Goal: Task Accomplishment & Management: Manage account settings

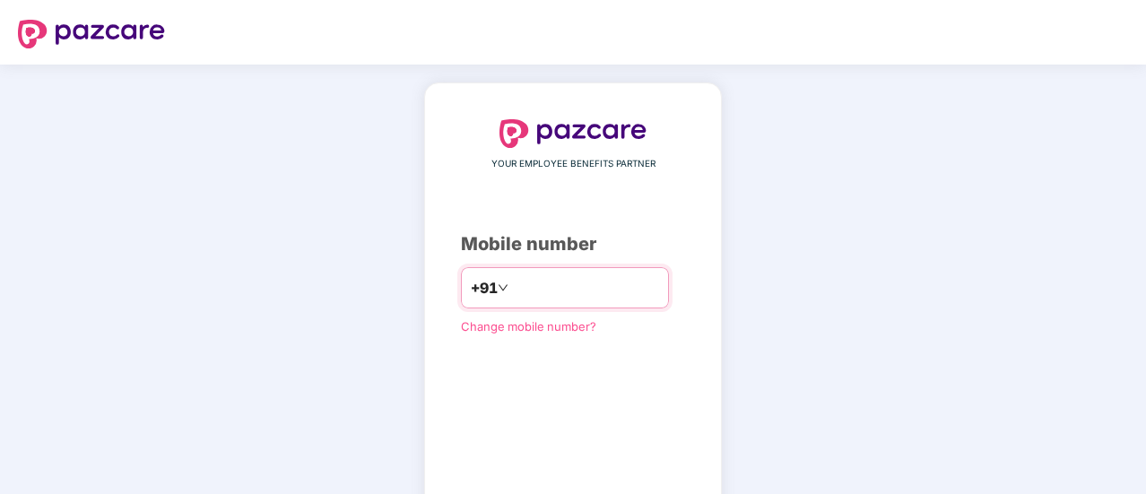
scroll to position [99, 0]
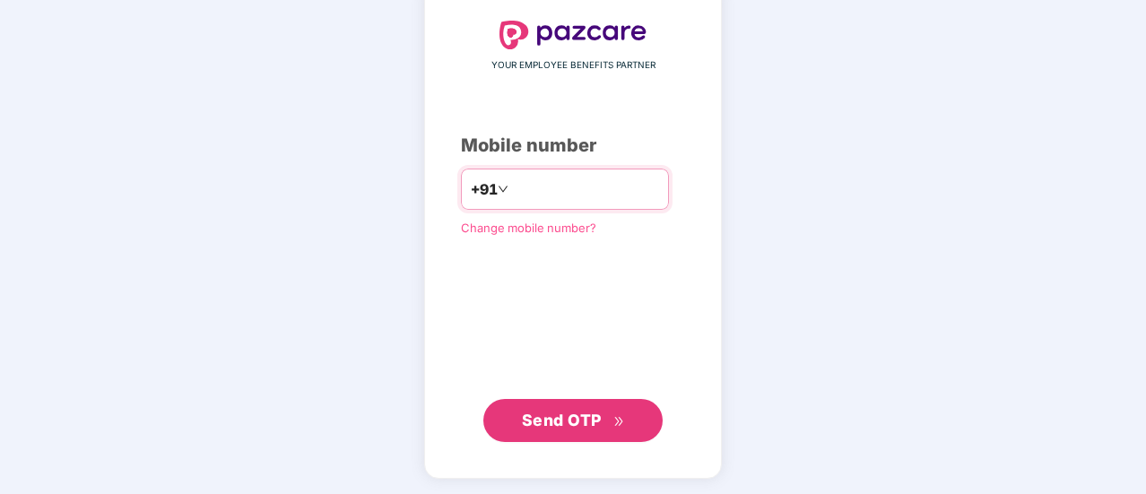
type input "**********"
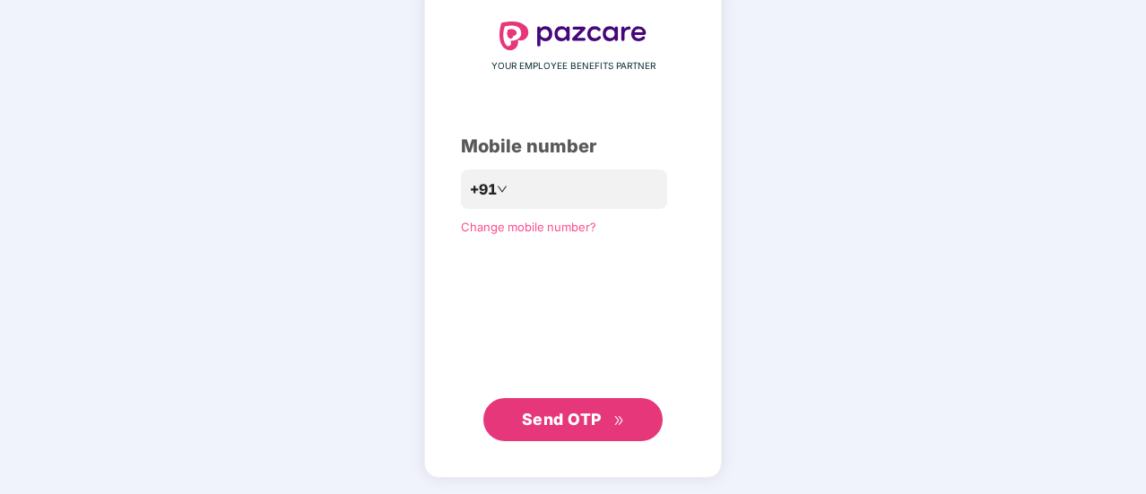
click at [551, 411] on span "Send OTP" at bounding box center [562, 419] width 80 height 19
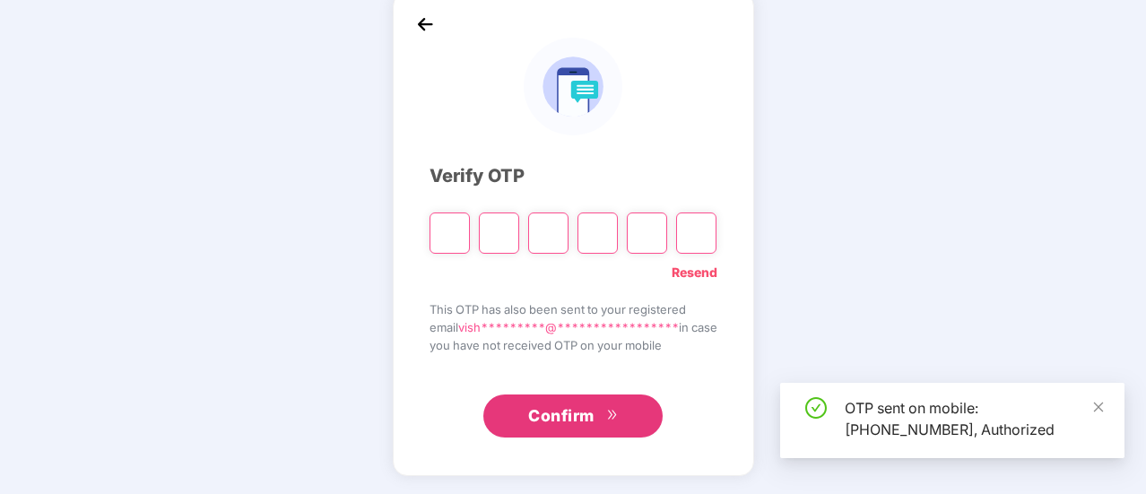
scroll to position [90, 0]
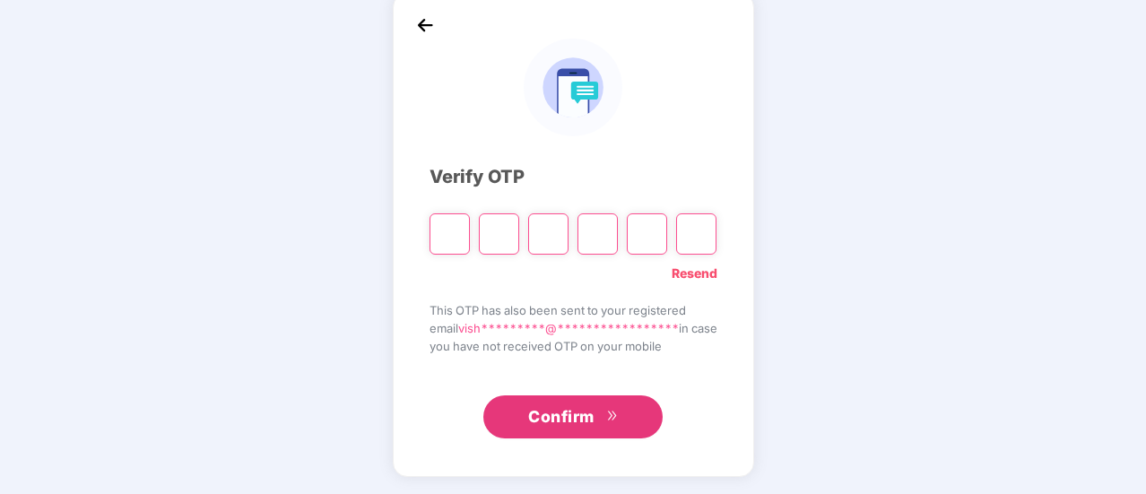
type input "*"
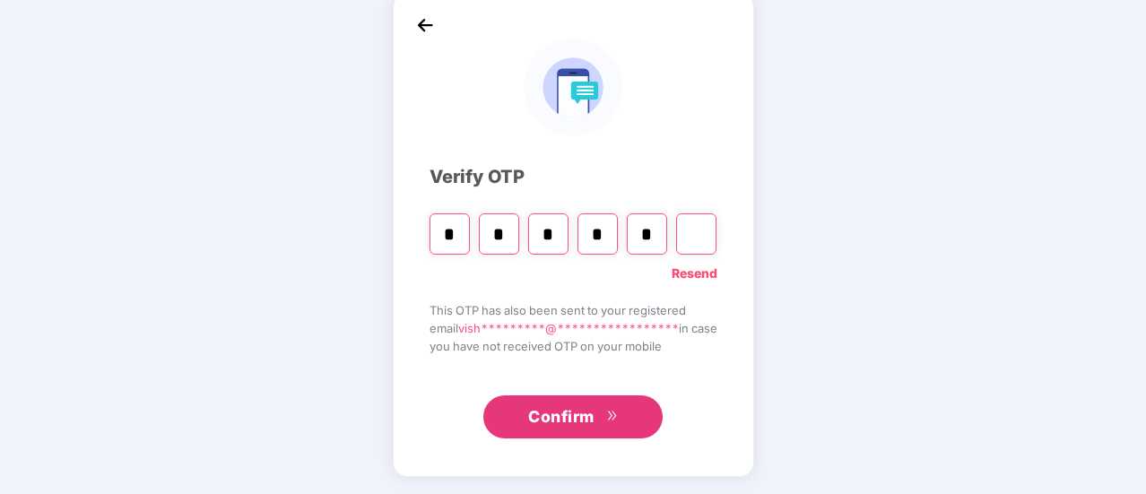
type input "*"
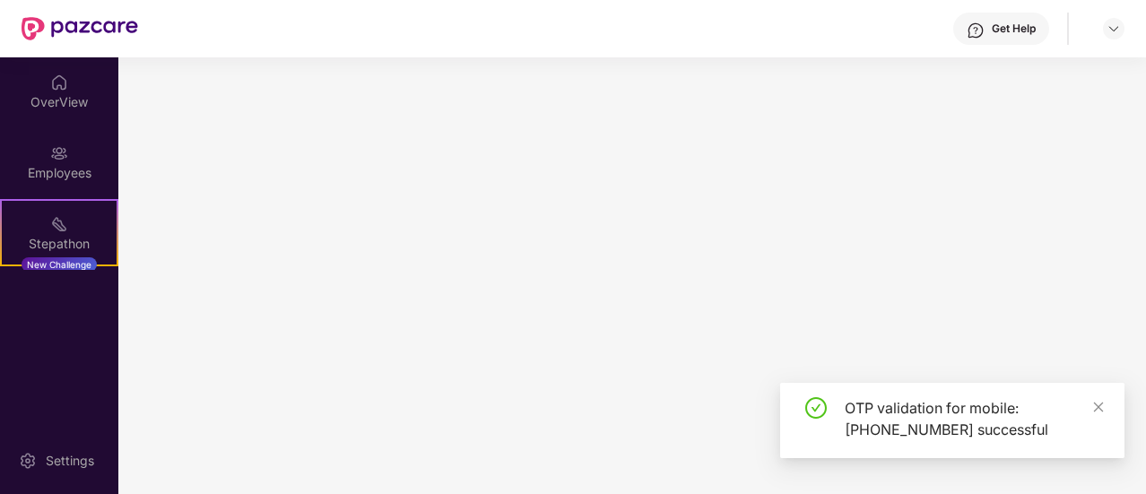
scroll to position [0, 0]
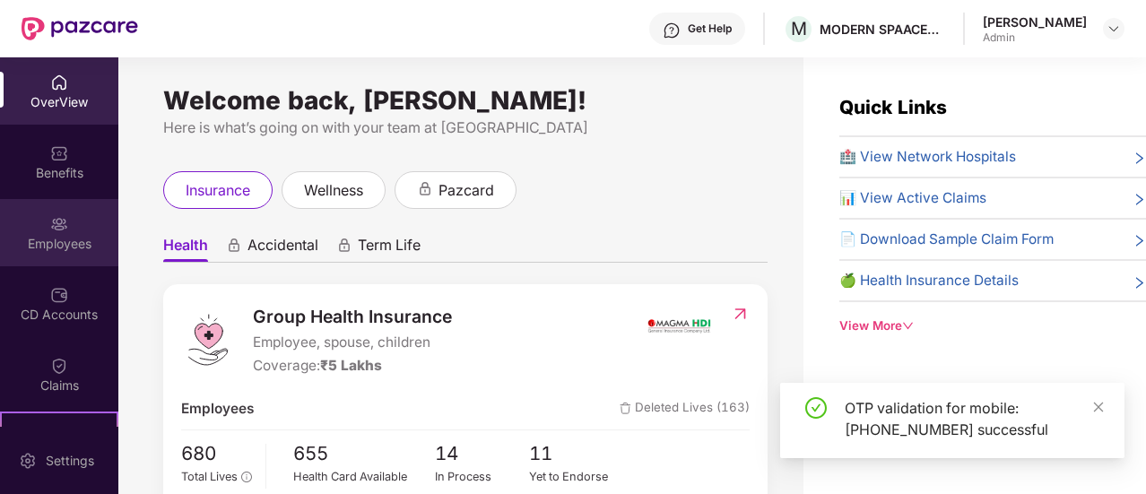
click at [71, 227] on div "Employees" at bounding box center [59, 232] width 118 height 67
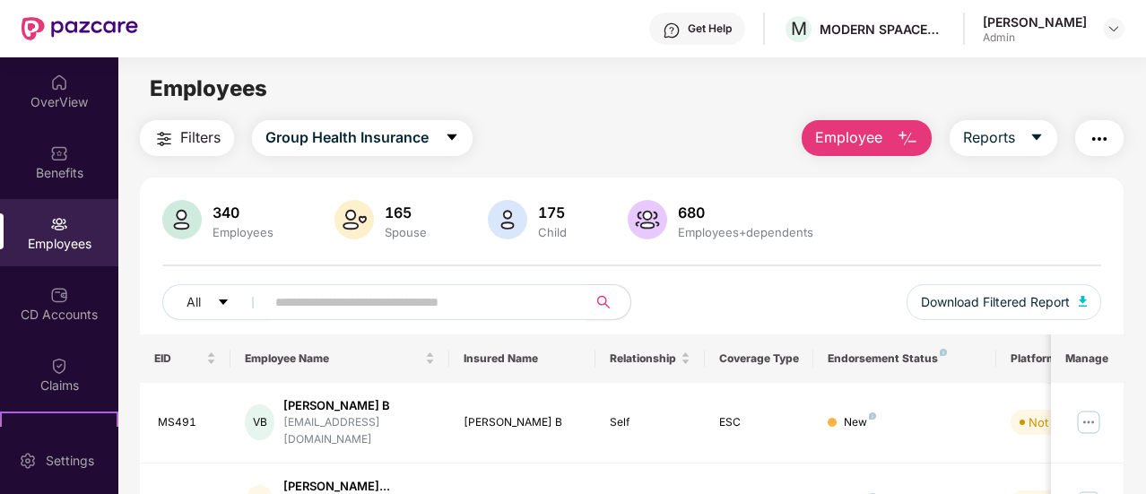
click at [378, 293] on input "text" at bounding box center [419, 302] width 288 height 27
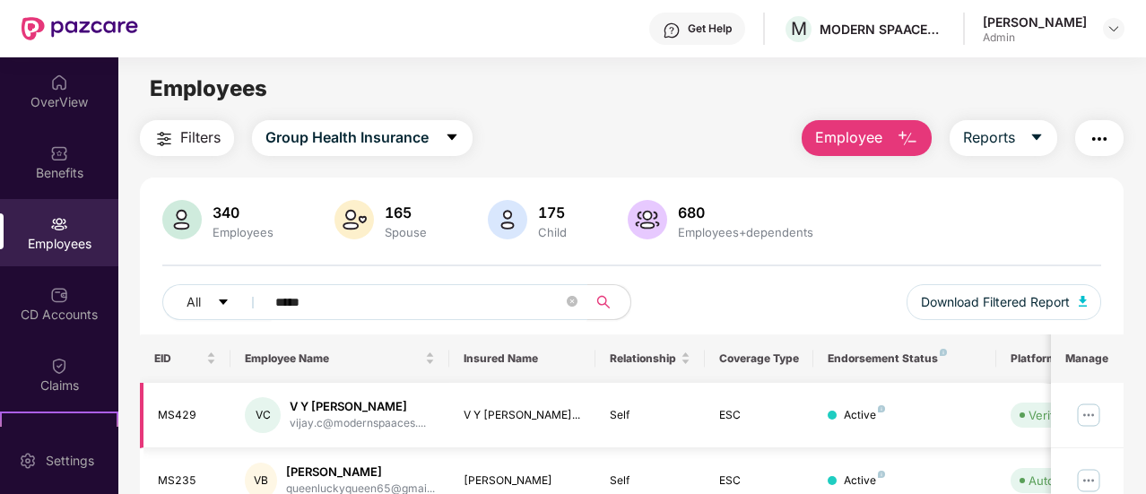
type input "*****"
click at [1087, 413] on img at bounding box center [1088, 415] width 29 height 29
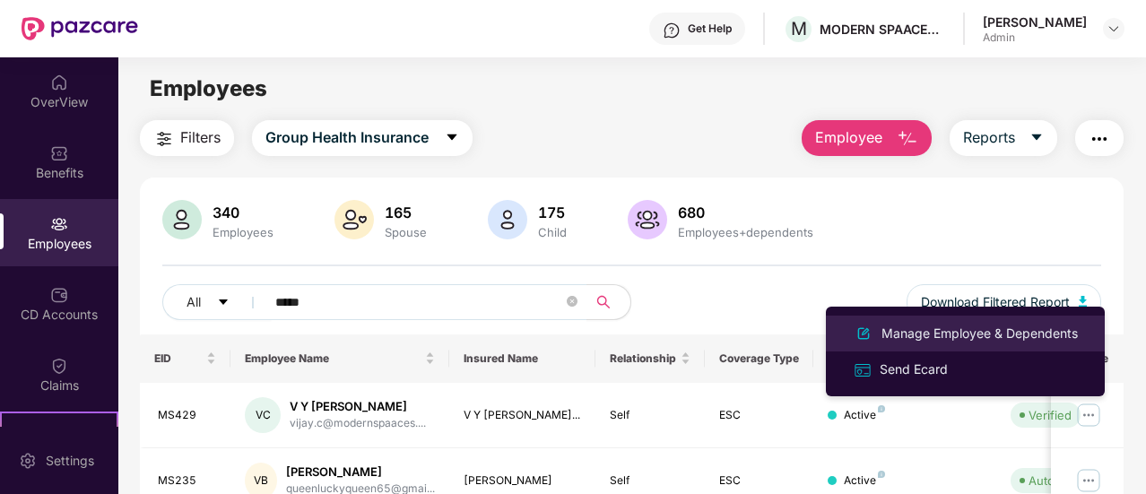
click at [925, 332] on div "Manage Employee & Dependents" at bounding box center [980, 334] width 204 height 20
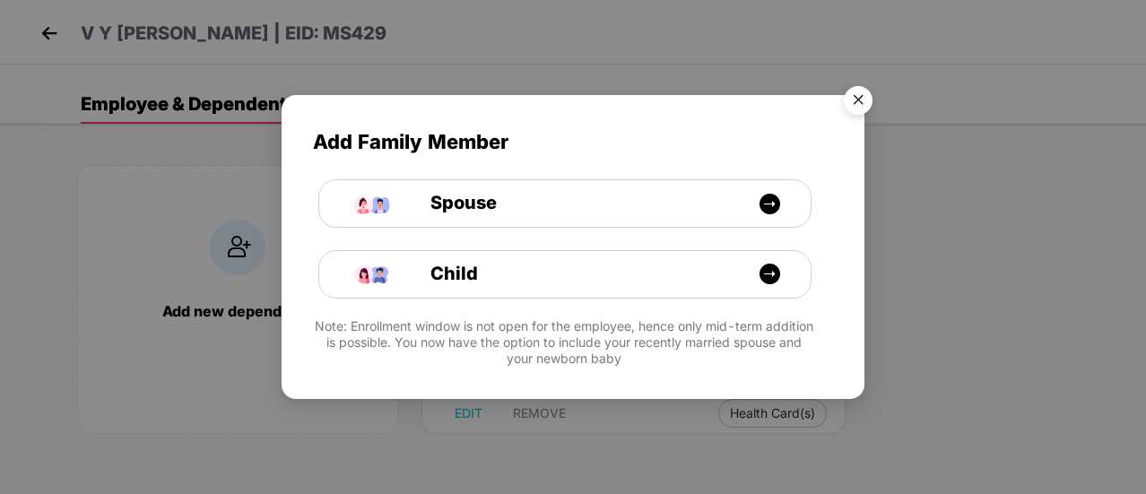
click at [865, 101] on img "Close" at bounding box center [858, 103] width 50 height 50
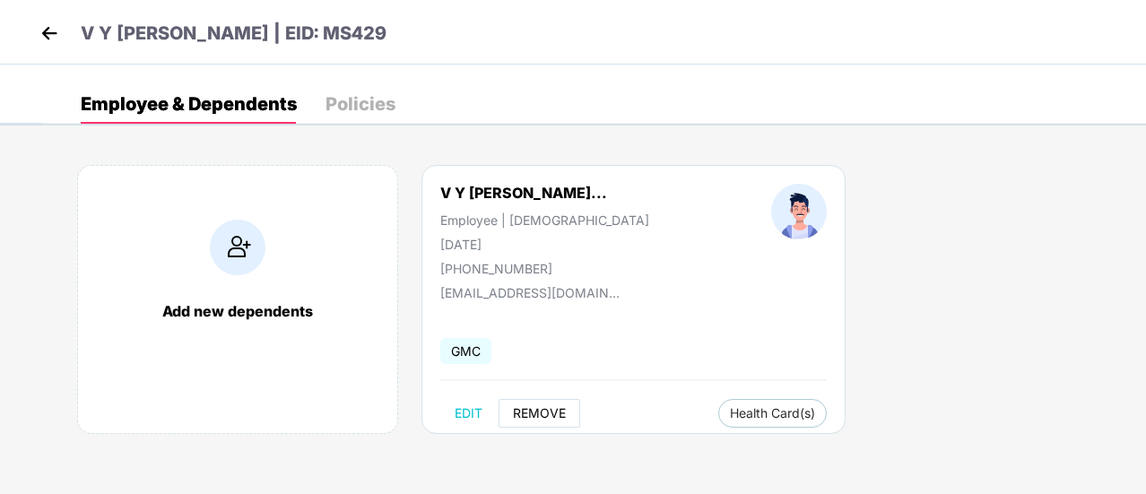
click at [535, 421] on button "REMOVE" at bounding box center [540, 413] width 82 height 29
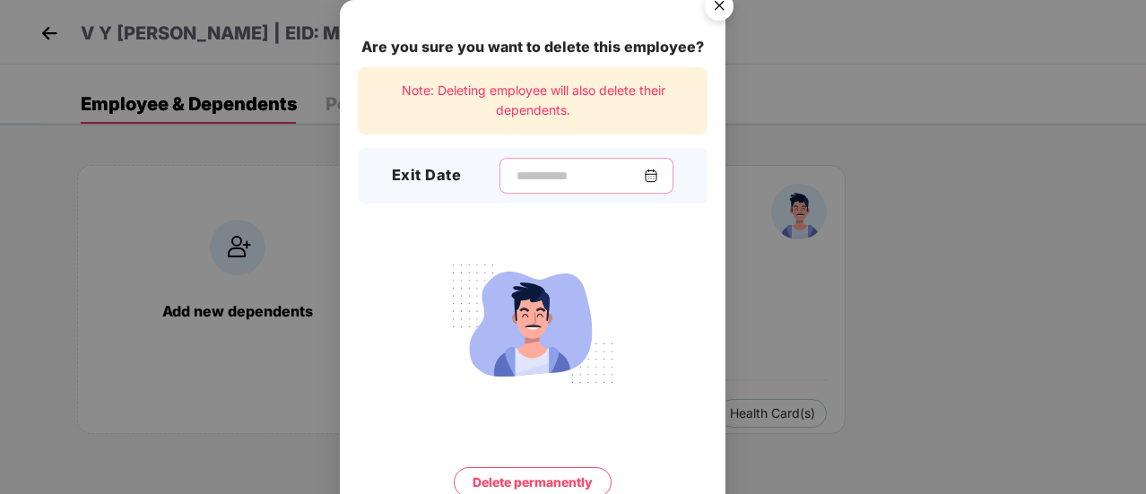
click at [568, 180] on input at bounding box center [579, 176] width 129 height 19
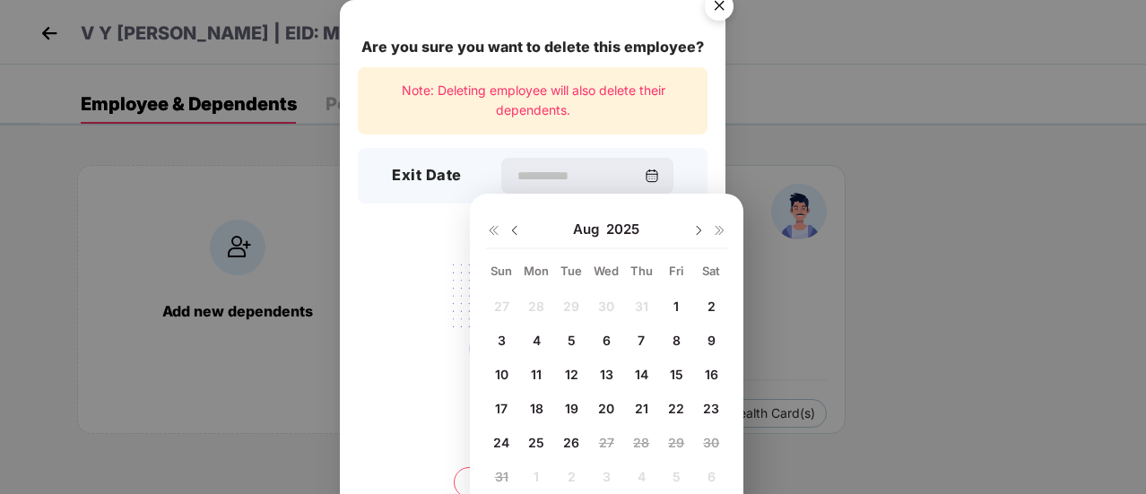
click at [535, 439] on span "25" at bounding box center [536, 442] width 16 height 15
type input "**********"
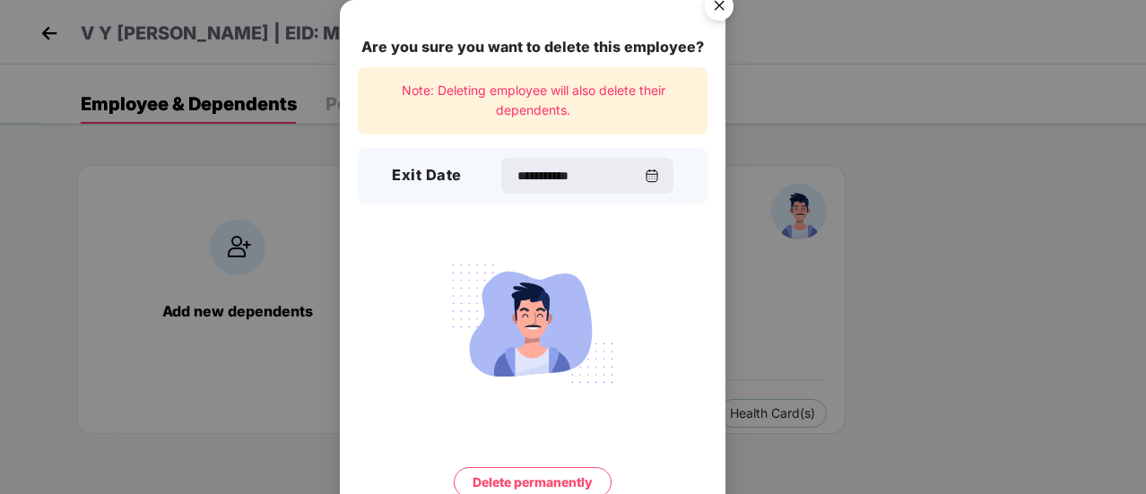
click at [511, 486] on button "Delete permanently" at bounding box center [533, 482] width 158 height 30
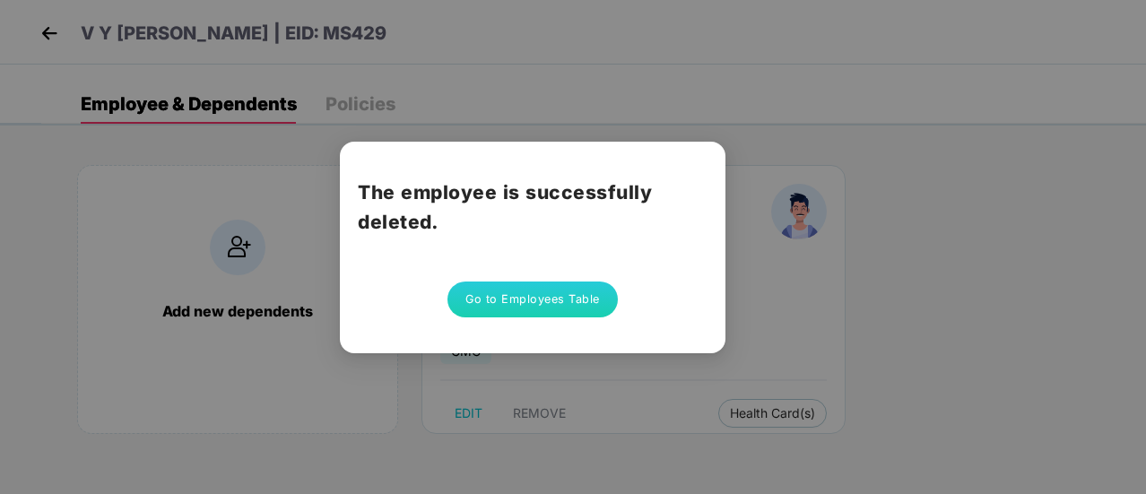
click at [524, 308] on button "Go to Employees Table" at bounding box center [533, 300] width 170 height 36
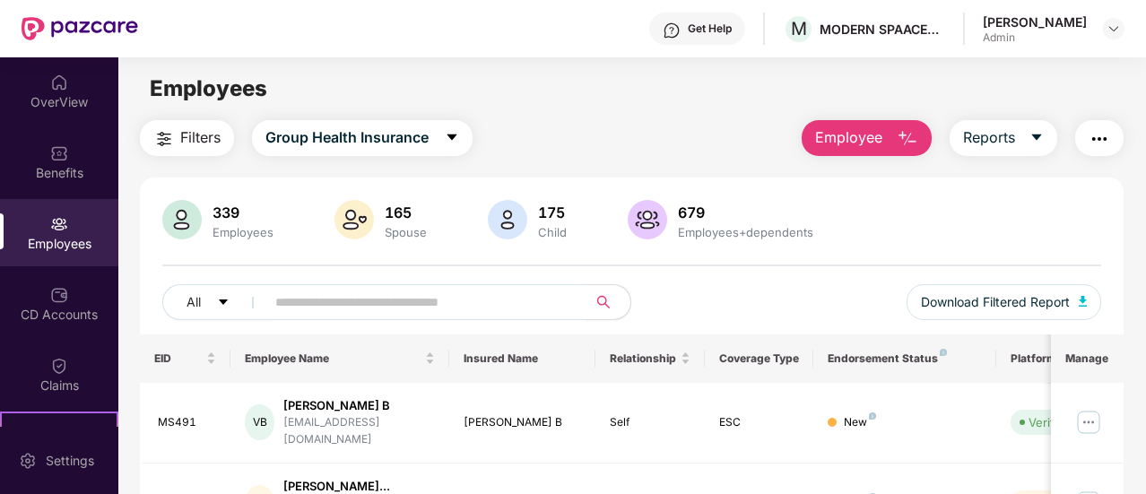
click at [1003, 108] on main "Employees Filters Group Health Insurance Employee Reports 339 Employees 165 Spo…" at bounding box center [631, 304] width 1027 height 494
